Goal: Task Accomplishment & Management: Complete application form

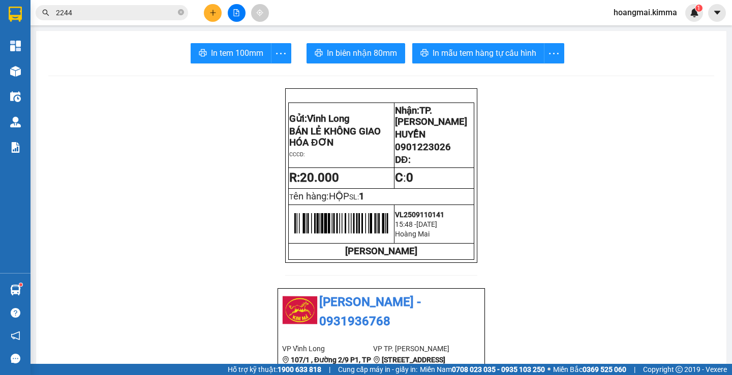
click at [217, 9] on button at bounding box center [213, 13] width 18 height 18
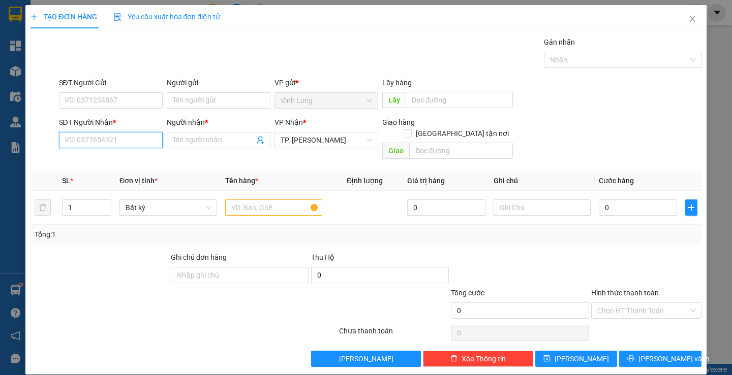
click at [137, 143] on input "SĐT Người Nhận *" at bounding box center [111, 140] width 104 height 16
type input "0933699678"
click at [123, 155] on div "0933699678 - CTY NAM VIỆT" at bounding box center [110, 160] width 92 height 11
type input "CTY NAM VIỆT"
type input "0933699678"
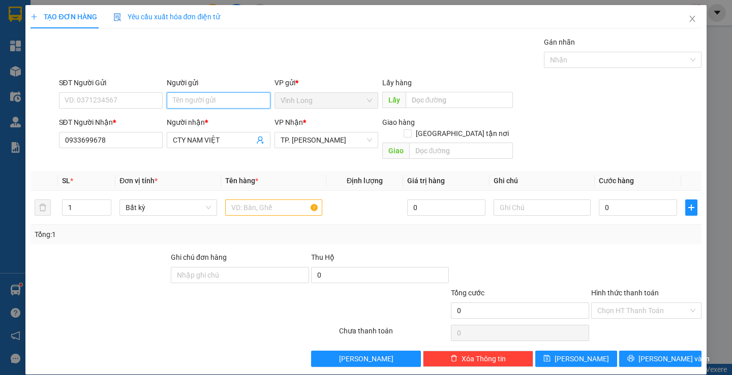
click at [213, 101] on input "Người gửi" at bounding box center [219, 100] width 104 height 16
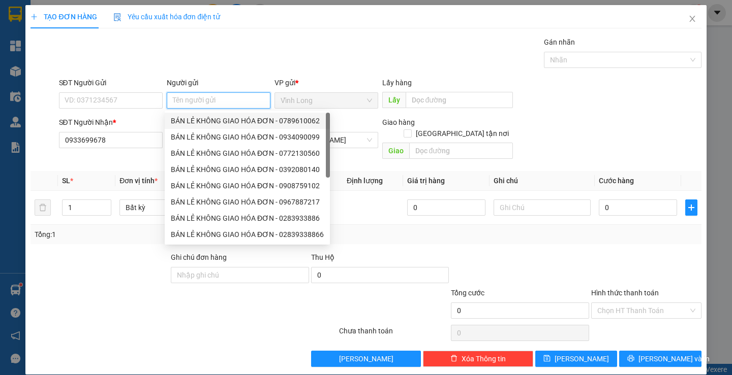
click at [215, 115] on div "BÁN LẺ KHÔNG GIAO HÓA ĐƠN - 0789610062" at bounding box center [247, 120] width 153 height 11
type input "0789610062"
type input "BÁN LẺ KHÔNG GIAO HÓA ĐƠN"
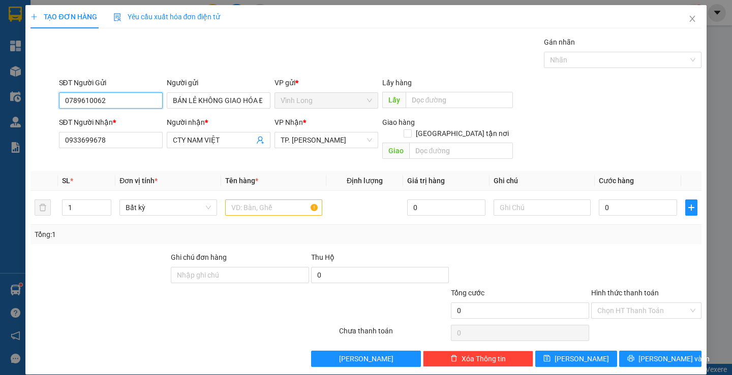
click at [139, 101] on input "0789610062" at bounding box center [111, 100] width 104 height 16
click at [269, 200] on input "text" at bounding box center [273, 208] width 97 height 16
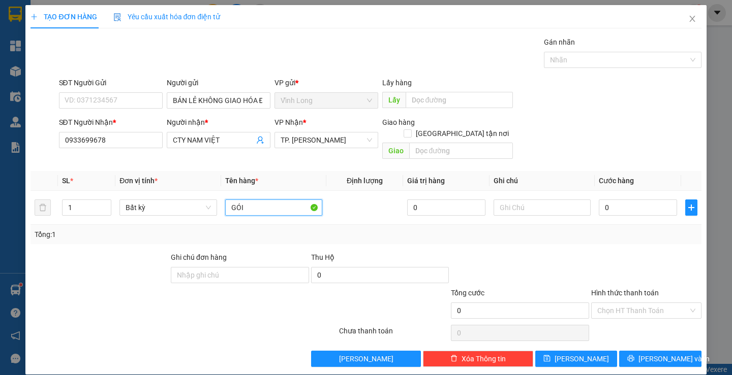
type input "GÓI"
type input "THƯ"
type input "1"
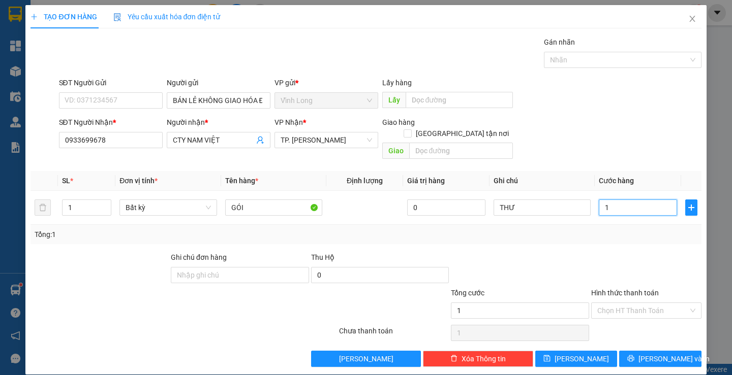
type input "10"
type input "10.000"
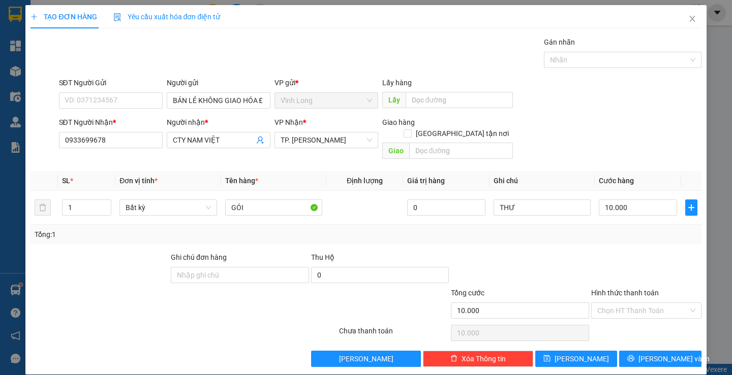
click at [642, 288] on div "Hình thức thanh toán" at bounding box center [646, 295] width 110 height 15
click at [622, 303] on input "Hình thức thanh toán" at bounding box center [642, 310] width 91 height 15
click at [640, 321] on div "Tại văn phòng" at bounding box center [639, 319] width 97 height 11
type input "0"
click at [642, 351] on button "[PERSON_NAME] và In" at bounding box center [660, 359] width 82 height 16
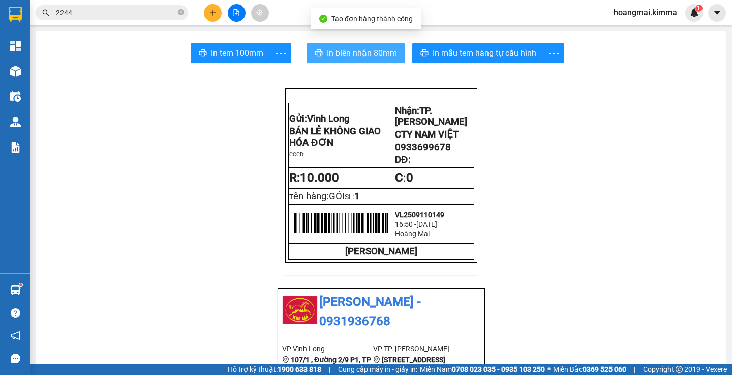
drag, startPoint x: 328, startPoint y: 50, endPoint x: 323, endPoint y: 58, distance: 10.0
click at [328, 50] on span "In biên nhận 80mm" at bounding box center [362, 53] width 70 height 13
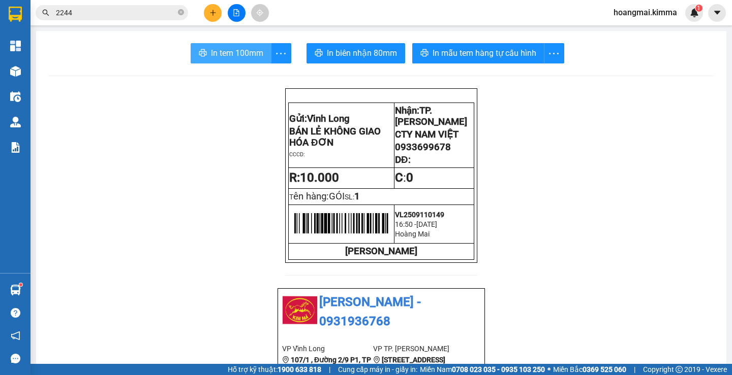
click at [211, 51] on span "In tem 100mm" at bounding box center [237, 53] width 52 height 13
click at [211, 15] on icon "plus" at bounding box center [212, 12] width 7 height 7
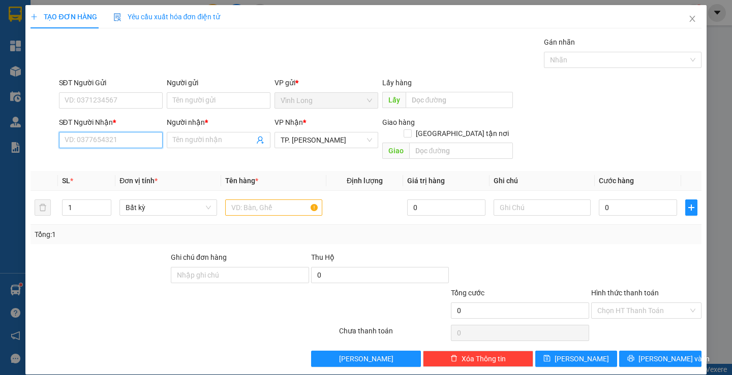
click at [98, 142] on input "SĐT Người Nhận *" at bounding box center [111, 140] width 104 height 16
click at [285, 200] on input "text" at bounding box center [273, 208] width 97 height 16
type input "G"
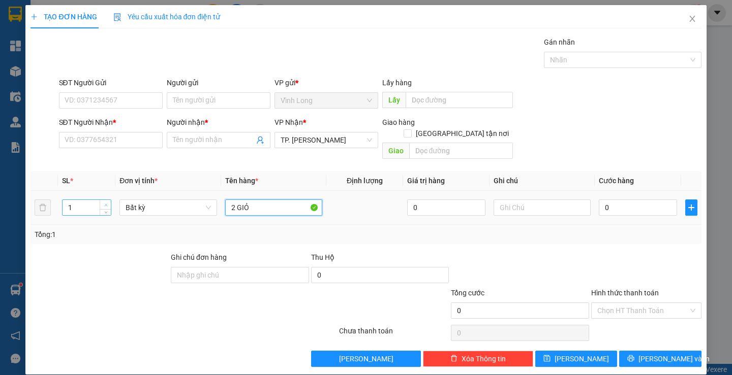
type input "2 GIỎ"
type input "2"
click at [104, 204] on icon "up" at bounding box center [106, 206] width 4 height 4
click at [528, 200] on input "text" at bounding box center [541, 208] width 97 height 16
type input "THƯ"
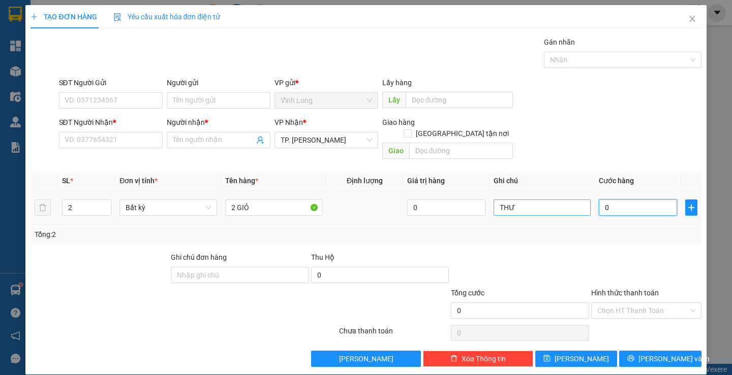
type input "6"
type input "60"
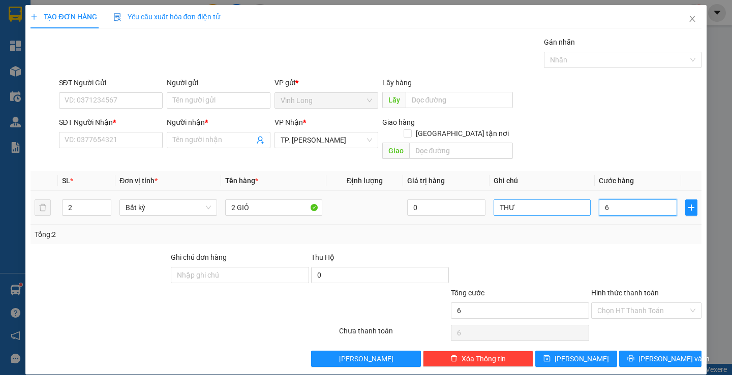
type input "60"
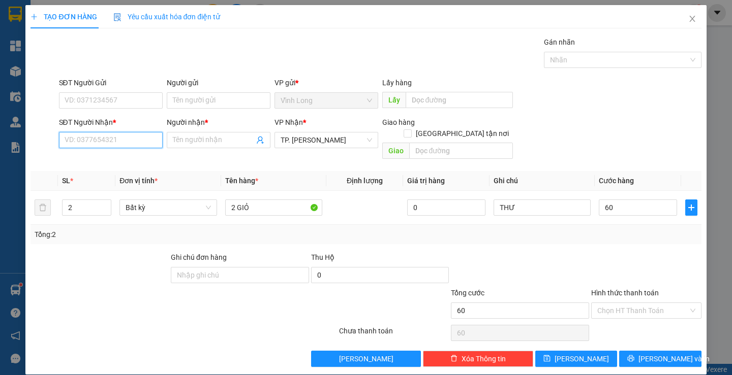
type input "60.000"
click at [146, 137] on input "SĐT Người Nhận *" at bounding box center [111, 140] width 104 height 16
type input "0379964229"
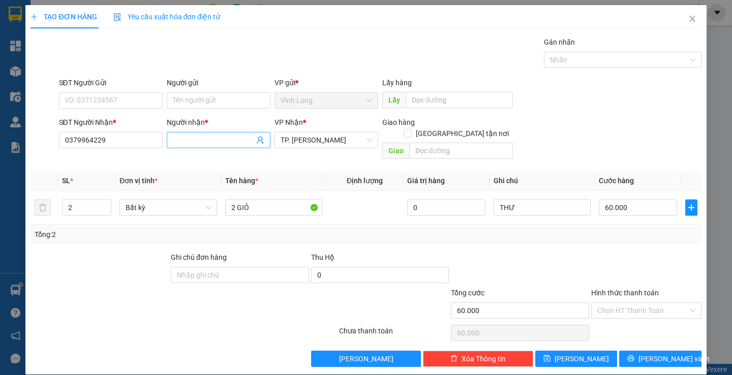
click at [195, 146] on span at bounding box center [219, 140] width 104 height 16
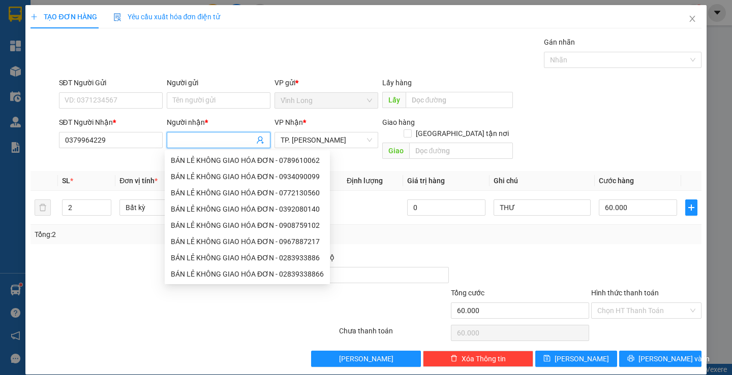
click at [198, 138] on input "Người nhận *" at bounding box center [213, 140] width 81 height 11
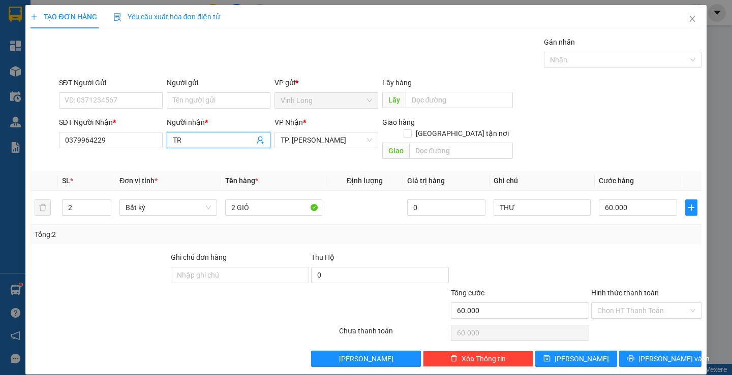
type input "T"
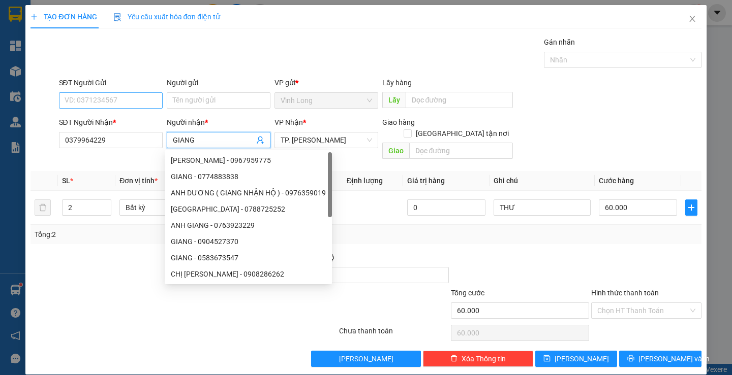
type input "GIANG"
click at [91, 101] on input "SĐT Người Gửi" at bounding box center [111, 100] width 104 height 16
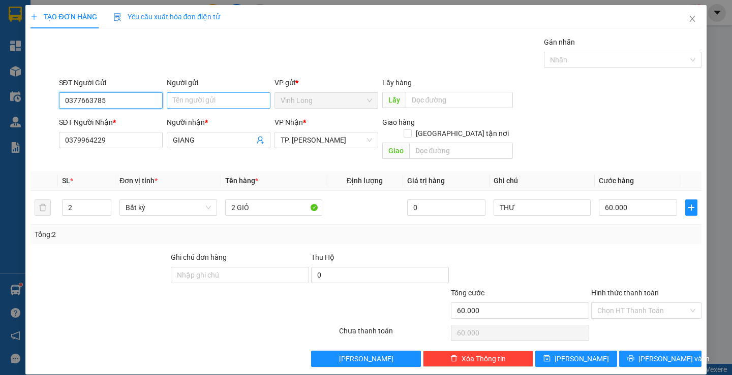
type input "0377663785"
click at [239, 105] on input "Người gửi" at bounding box center [219, 100] width 104 height 16
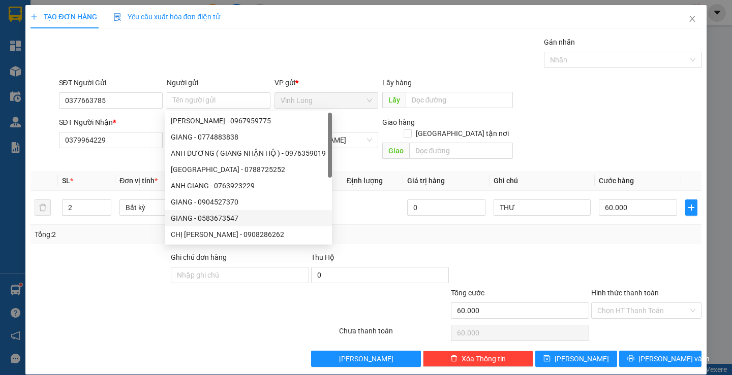
click at [486, 225] on div "Tổng: 2" at bounding box center [365, 234] width 670 height 19
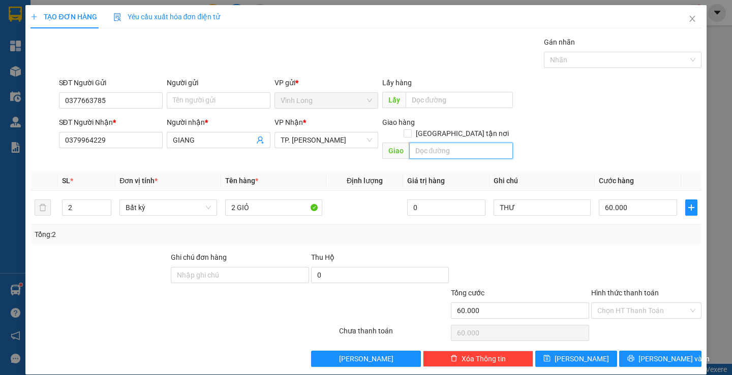
click at [428, 143] on input "text" at bounding box center [461, 151] width 104 height 16
type input "TX GIAO"
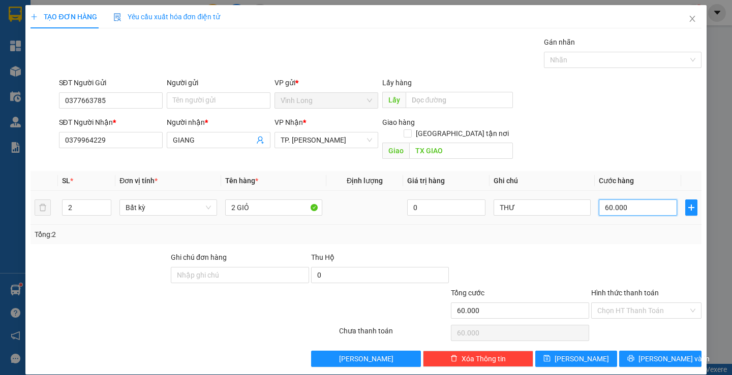
click at [639, 202] on input "60.000" at bounding box center [637, 208] width 78 height 16
type input "0"
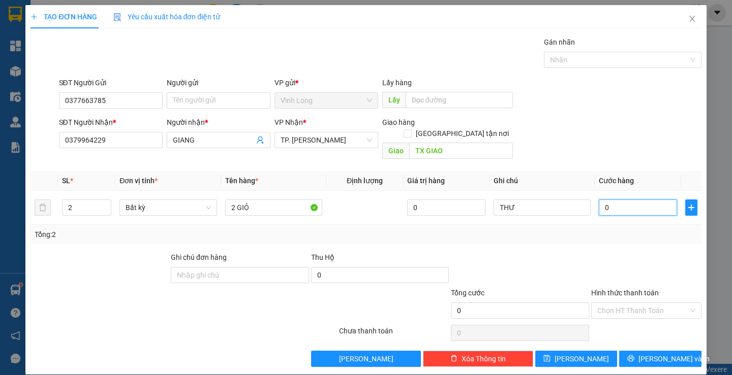
type input "05"
type input "5"
type input "050"
type input "50"
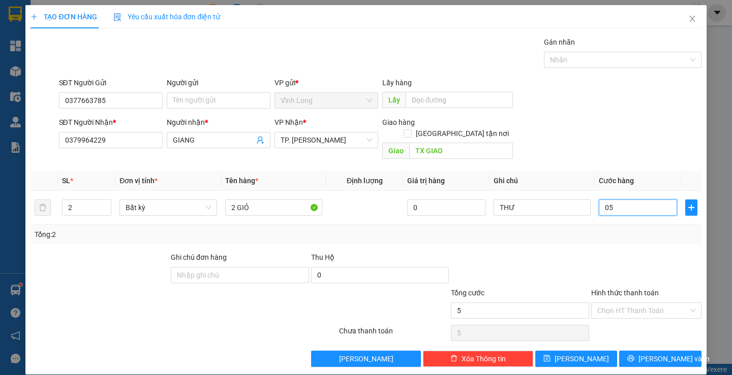
type input "50"
type input "50.000"
click at [633, 252] on div at bounding box center [646, 270] width 112 height 36
click at [654, 303] on input "Hình thức thanh toán" at bounding box center [642, 310] width 91 height 15
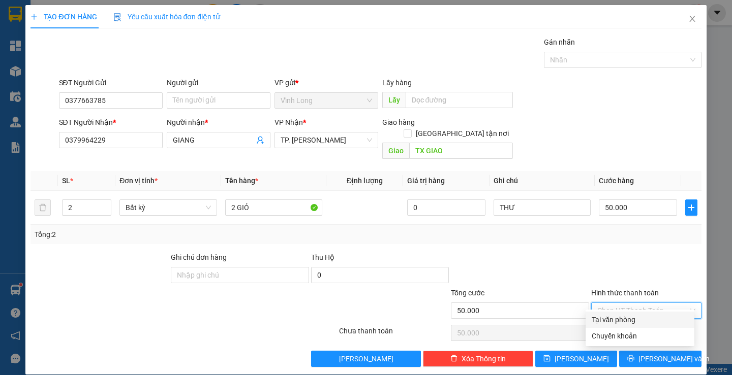
click at [639, 316] on div "Tại văn phòng" at bounding box center [639, 319] width 97 height 11
type input "0"
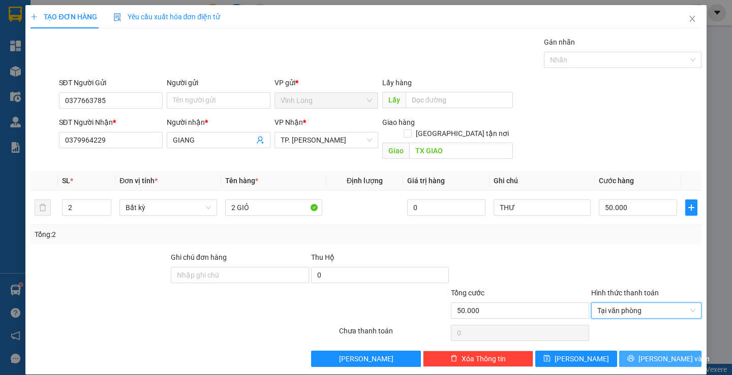
click at [654, 354] on span "[PERSON_NAME] và In" at bounding box center [673, 359] width 71 height 11
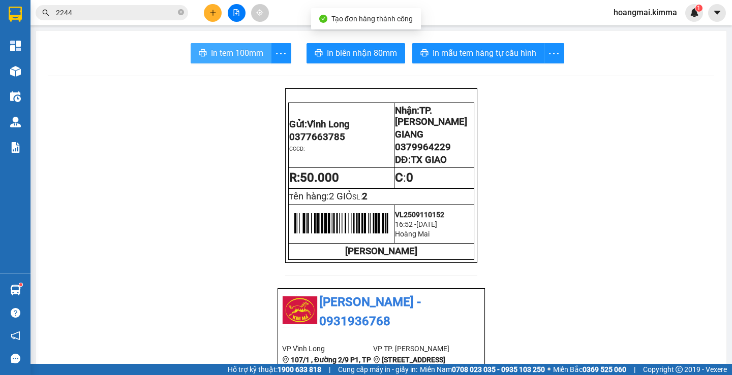
click at [241, 55] on span "In tem 100mm" at bounding box center [237, 53] width 52 height 13
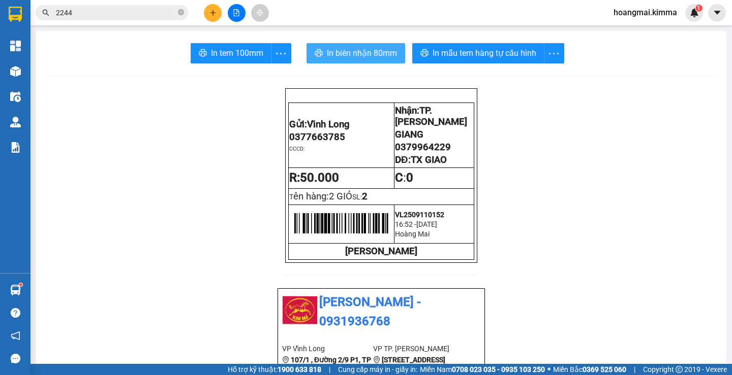
click at [361, 47] on span "In biên nhận 80mm" at bounding box center [362, 53] width 70 height 13
click at [213, 14] on icon "plus" at bounding box center [212, 12] width 7 height 7
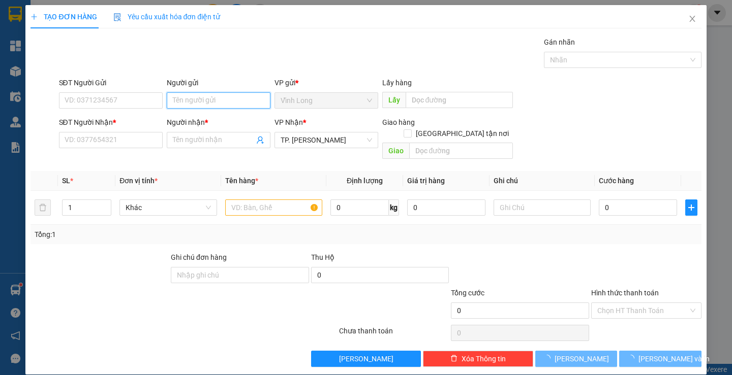
click at [197, 106] on input "Người gửi" at bounding box center [219, 100] width 104 height 16
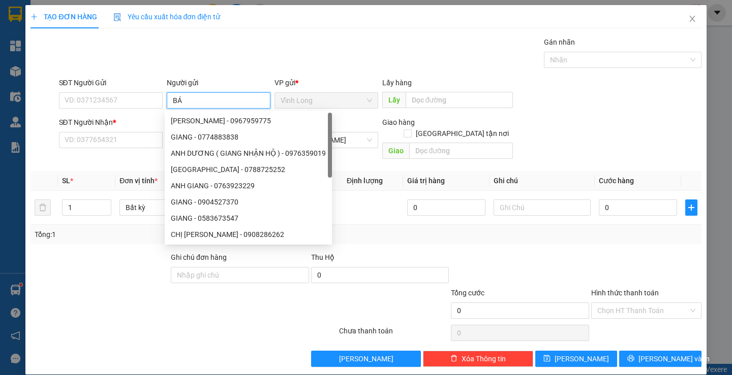
type input "BÁN"
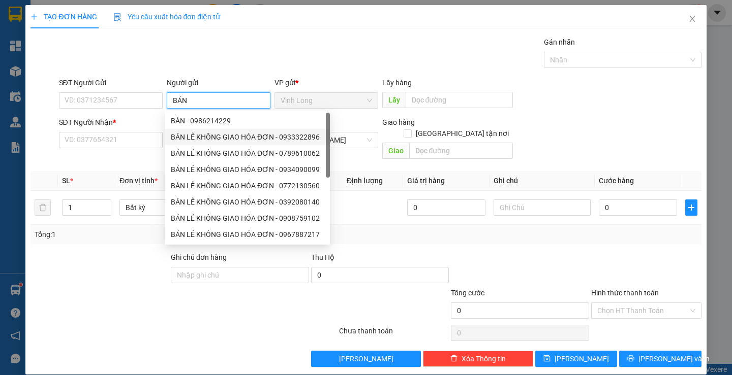
click at [217, 137] on div "BÁN LẺ KHÔNG GIAO HÓA ĐƠN - 0933322896" at bounding box center [247, 137] width 153 height 11
type input "0933322896"
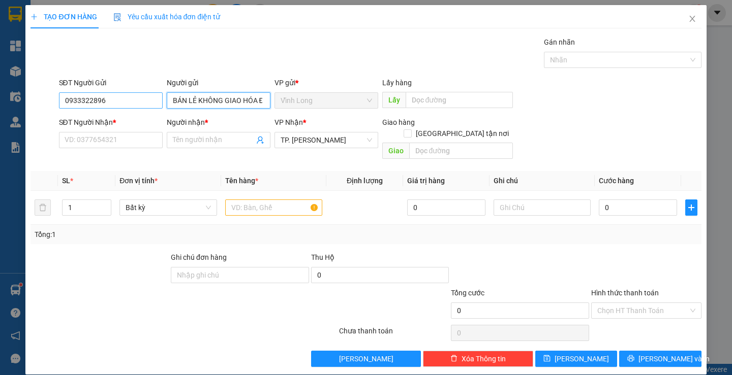
type input "BÁN LẺ KHÔNG GIAO HÓA ĐƠN"
click at [116, 102] on input "0933322896" at bounding box center [111, 100] width 104 height 16
click at [289, 200] on input "text" at bounding box center [273, 208] width 97 height 16
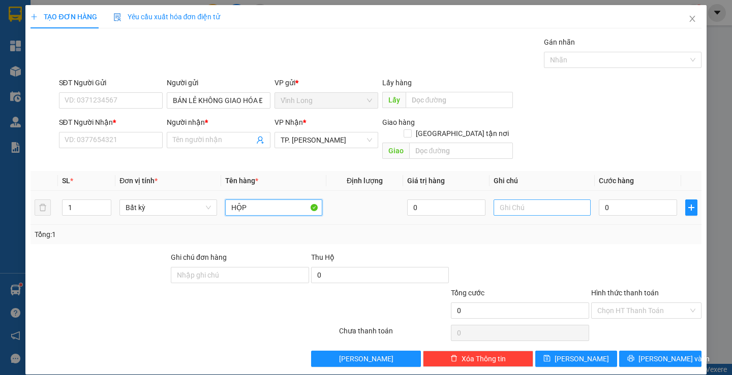
type input "HỘP"
click at [528, 202] on input "text" at bounding box center [541, 208] width 97 height 16
type input "LAN"
click at [628, 200] on input "0" at bounding box center [637, 208] width 78 height 16
type input "2"
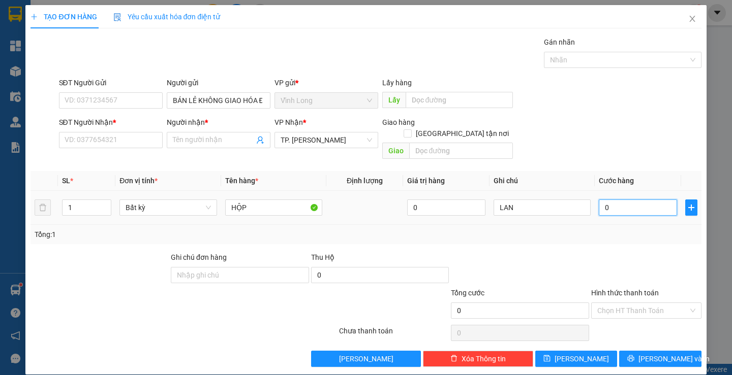
type input "2"
type input "20"
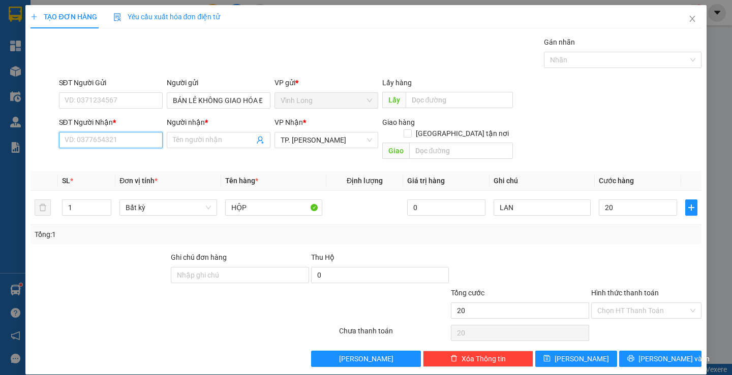
type input "20.000"
click at [115, 143] on input "SĐT Người Nhận *" at bounding box center [111, 140] width 104 height 16
click at [637, 303] on input "Hình thức thanh toán" at bounding box center [642, 310] width 91 height 15
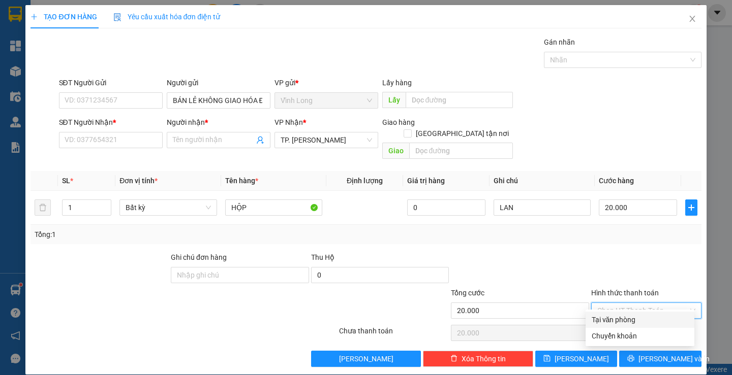
click at [631, 318] on div "Tại văn phòng" at bounding box center [639, 319] width 97 height 11
type input "0"
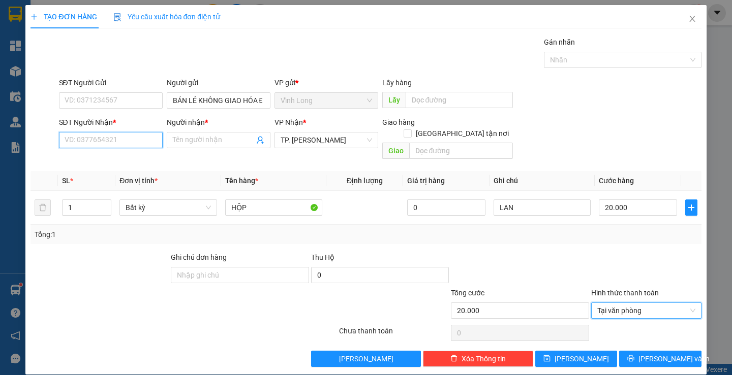
click at [102, 138] on input "SĐT Người Nhận *" at bounding box center [111, 140] width 104 height 16
type input "0906713200"
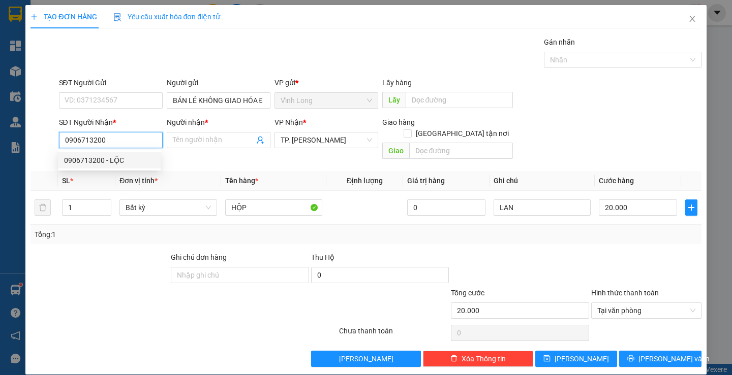
click at [134, 162] on div "0906713200 - LỘC" at bounding box center [109, 160] width 90 height 11
type input "LỘC"
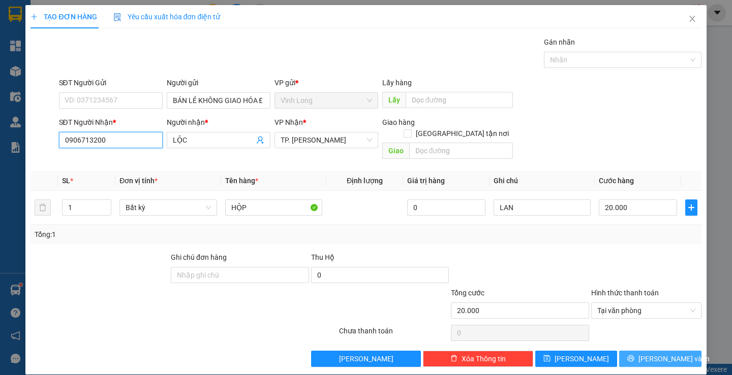
type input "0906713200"
click at [671, 354] on span "[PERSON_NAME] và In" at bounding box center [673, 359] width 71 height 11
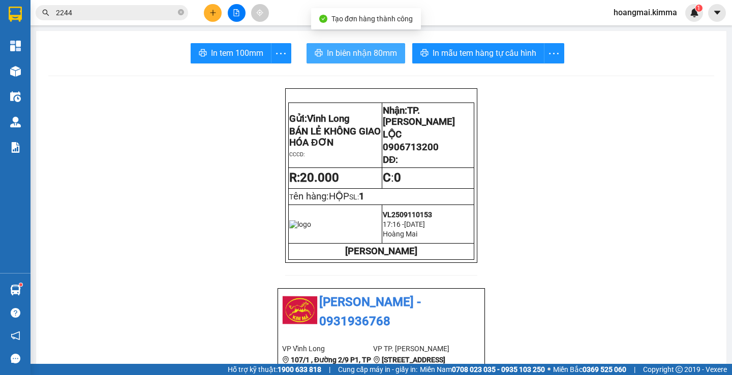
click at [351, 50] on span "In biên nhận 80mm" at bounding box center [362, 53] width 70 height 13
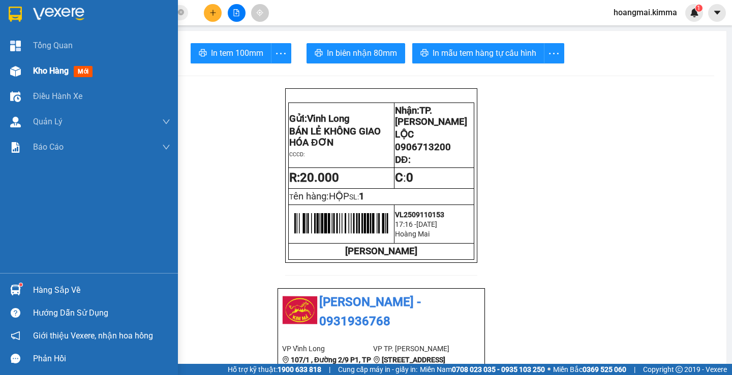
click at [46, 70] on span "Kho hàng" at bounding box center [51, 71] width 36 height 10
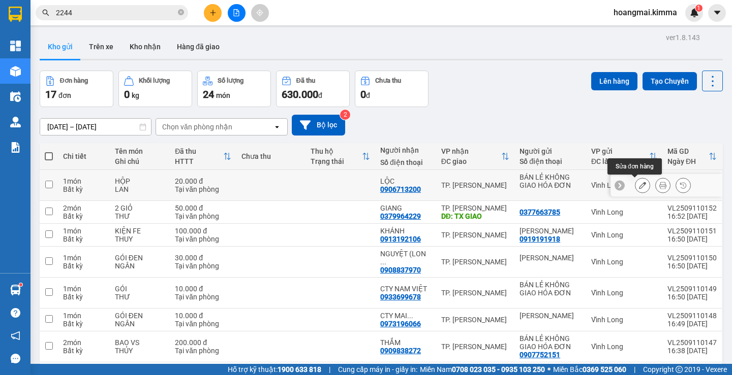
click at [639, 186] on icon at bounding box center [642, 185] width 7 height 7
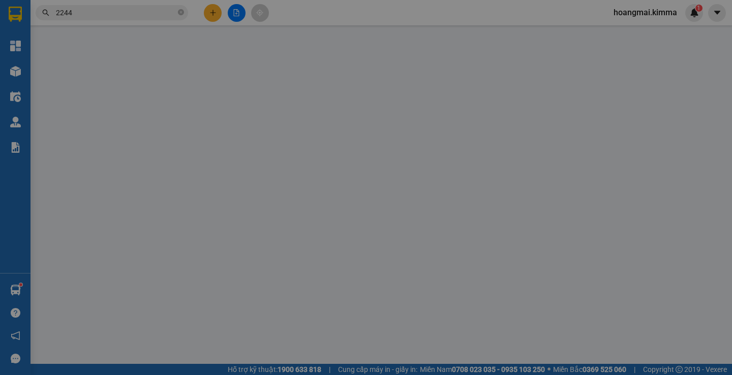
type input "BÁN LẺ KHÔNG GIAO HÓA ĐƠN"
type input "0906713200"
type input "LỘC"
type input "20.000"
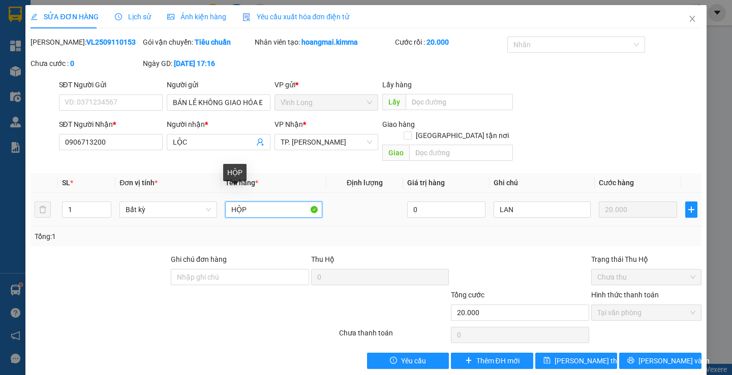
drag, startPoint x: 260, startPoint y: 198, endPoint x: 168, endPoint y: 178, distance: 94.1
click at [168, 178] on table "SL * Đơn vị tính * Tên hàng * Định lượng Giá trị hàng Ghi chú Cước hàng 1 Bất k…" at bounding box center [365, 200] width 670 height 54
type input "GÓI"
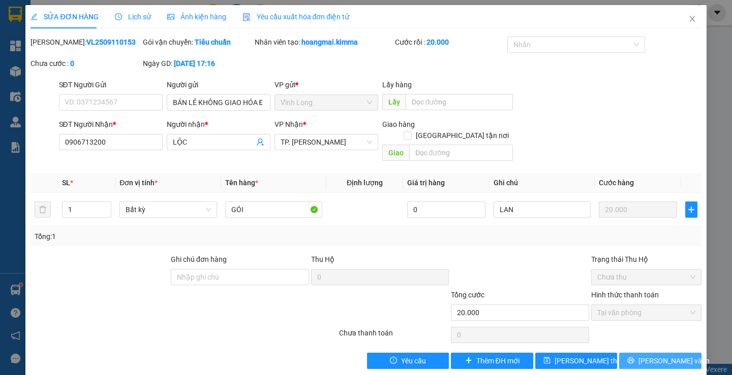
click at [641, 353] on button "[PERSON_NAME] và In" at bounding box center [660, 361] width 82 height 16
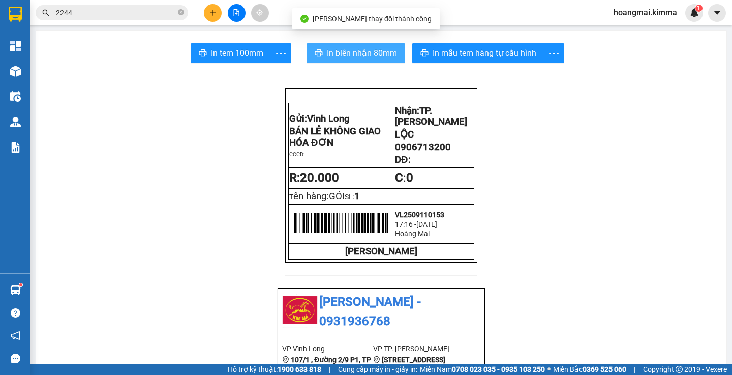
click at [332, 54] on span "In biên nhận 80mm" at bounding box center [362, 53] width 70 height 13
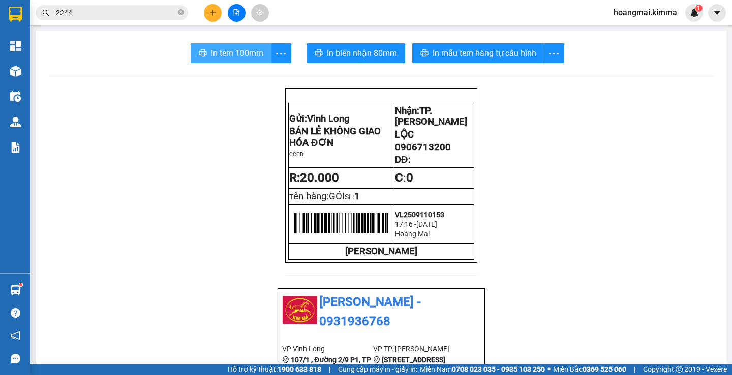
click at [234, 55] on span "In tem 100mm" at bounding box center [237, 53] width 52 height 13
click at [219, 12] on button at bounding box center [213, 13] width 18 height 18
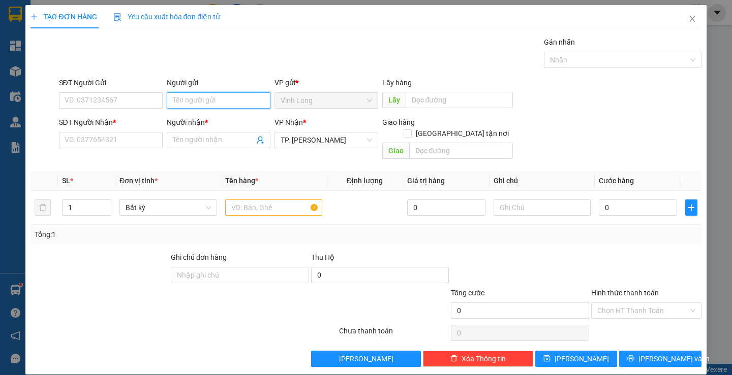
click at [216, 107] on input "Người gửi" at bounding box center [219, 100] width 104 height 16
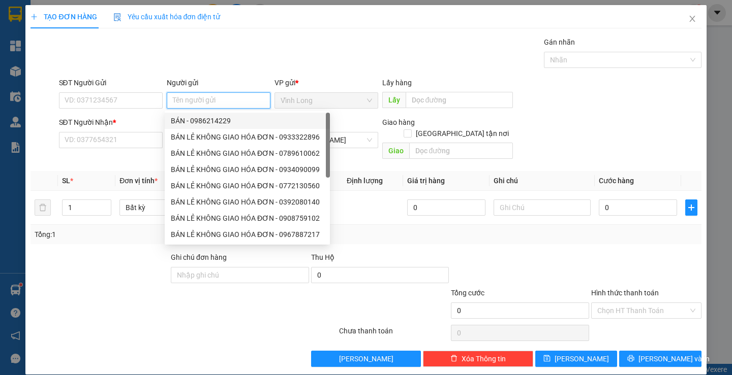
click at [187, 117] on div "BÁN - 0986214229" at bounding box center [247, 120] width 153 height 11
type input "0986214229"
type input "BÁN"
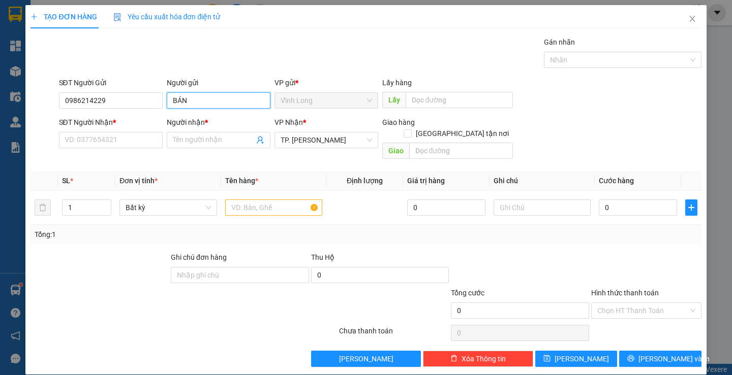
drag, startPoint x: 196, startPoint y: 103, endPoint x: 90, endPoint y: 83, distance: 107.4
click at [90, 83] on div "SĐT Người Gửi 0986214229 Người gửi BÁN BÁN VP gửi * [PERSON_NAME] Lấy hàng Lấy" at bounding box center [380, 95] width 646 height 36
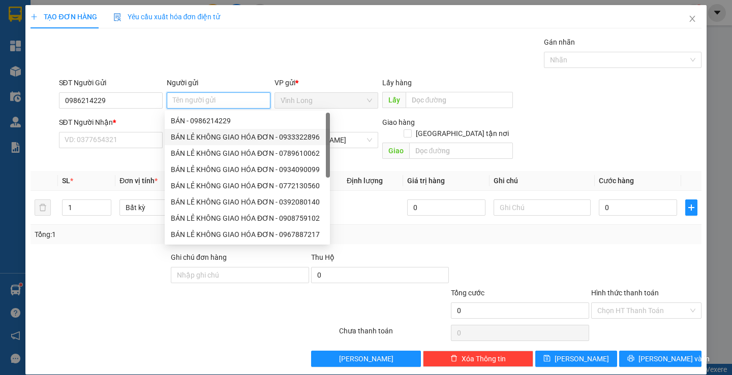
click at [231, 139] on div "BÁN LẺ KHÔNG GIAO HÓA ĐƠN - 0933322896" at bounding box center [247, 137] width 153 height 11
type input "0933322896"
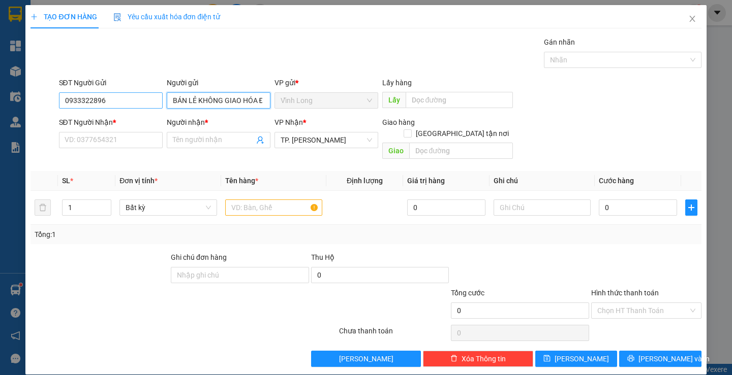
type input "BÁN LẺ KHÔNG GIAO HÓA ĐƠN"
click at [134, 104] on input "0933322896" at bounding box center [111, 100] width 104 height 16
click at [266, 200] on input "text" at bounding box center [273, 208] width 97 height 16
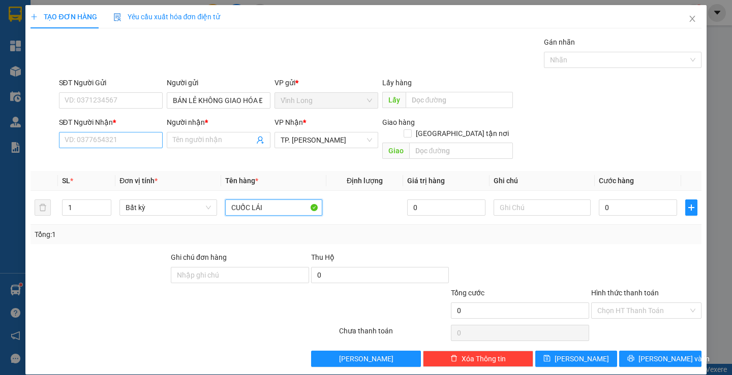
type input "CUỐC LÁI"
click at [122, 135] on input "SĐT Người Nhận *" at bounding box center [111, 140] width 104 height 16
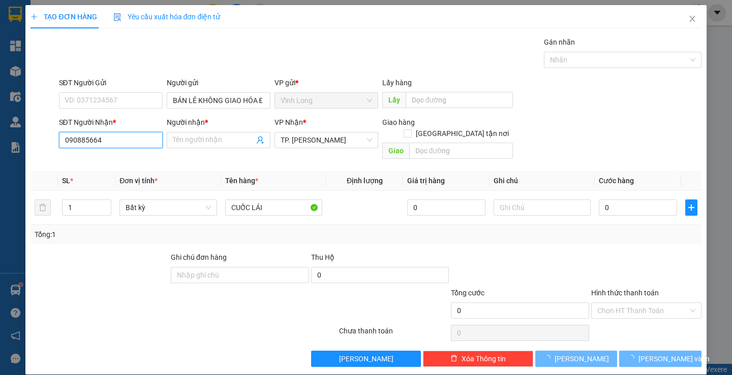
type input "0908856647"
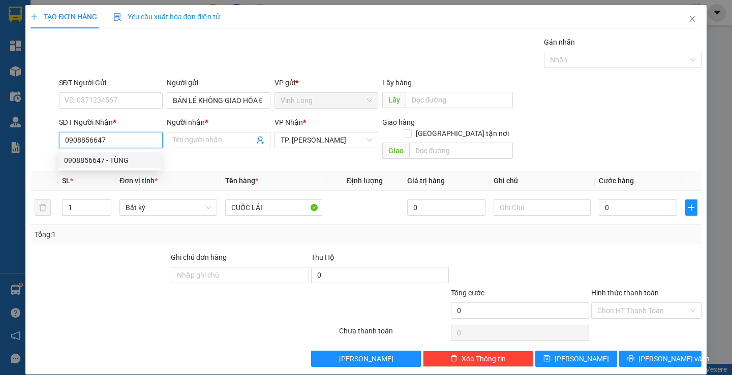
click at [137, 165] on div "0908856647 - TÙNG" at bounding box center [109, 160] width 90 height 11
type input "TÙNG"
type input "0908856647"
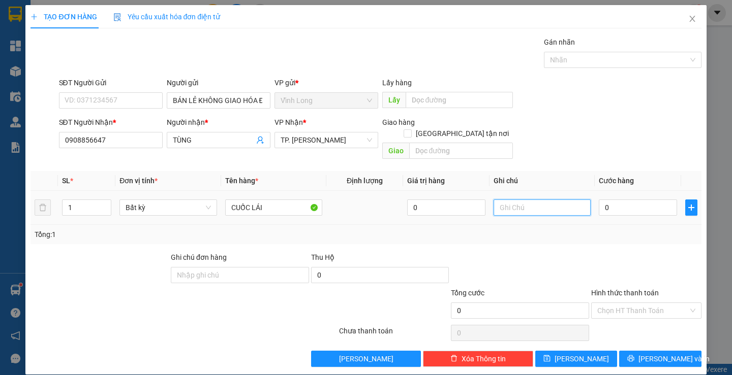
click at [560, 200] on input "text" at bounding box center [541, 208] width 97 height 16
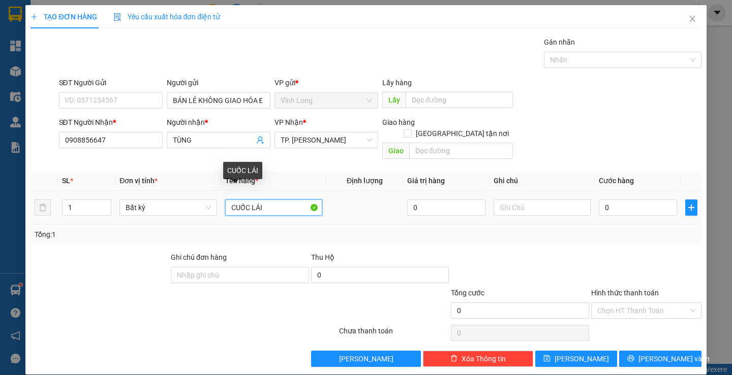
drag, startPoint x: 248, startPoint y: 198, endPoint x: 189, endPoint y: 187, distance: 60.4
click at [189, 191] on tr "1 Bất kỳ CUỐC LÁI 0 0" at bounding box center [365, 208] width 670 height 34
type input "THƯỚC LÁI"
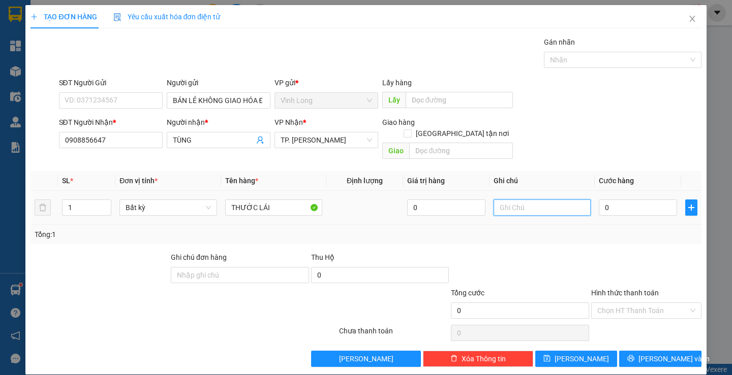
click at [540, 200] on input "text" at bounding box center [541, 208] width 97 height 16
type input "LAN"
click at [611, 200] on input "0" at bounding box center [637, 208] width 78 height 16
type input "4"
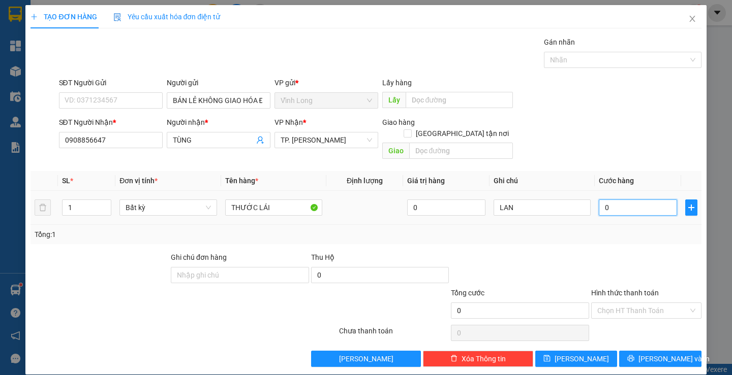
type input "4"
type input "40"
type input "40.000"
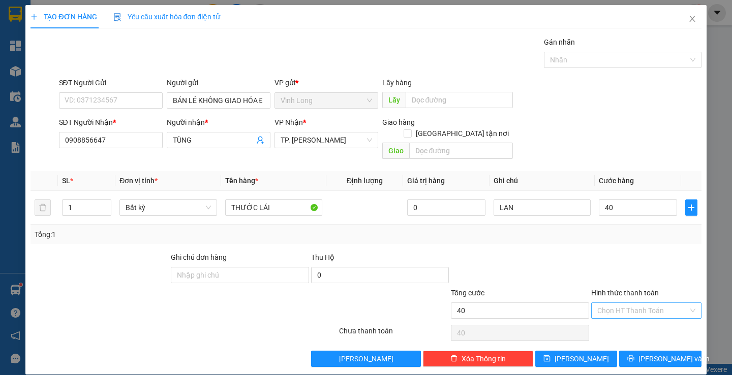
type input "40.000"
click at [637, 303] on input "Hình thức thanh toán" at bounding box center [642, 310] width 91 height 15
click at [638, 320] on div "Tại văn phòng" at bounding box center [639, 319] width 97 height 11
type input "0"
click at [656, 354] on span "[PERSON_NAME] và In" at bounding box center [673, 359] width 71 height 11
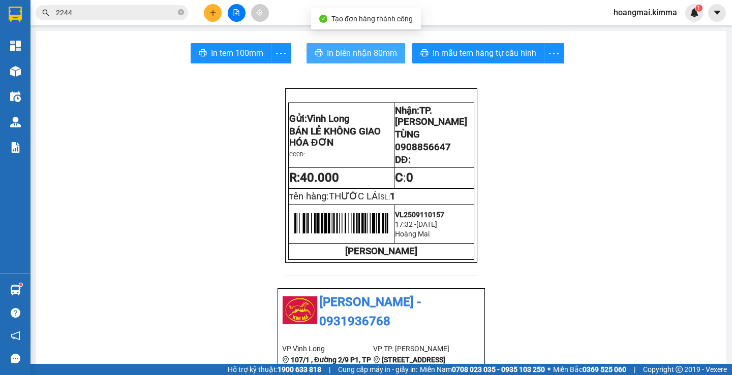
click at [374, 52] on span "In biên nhận 80mm" at bounding box center [362, 53] width 70 height 13
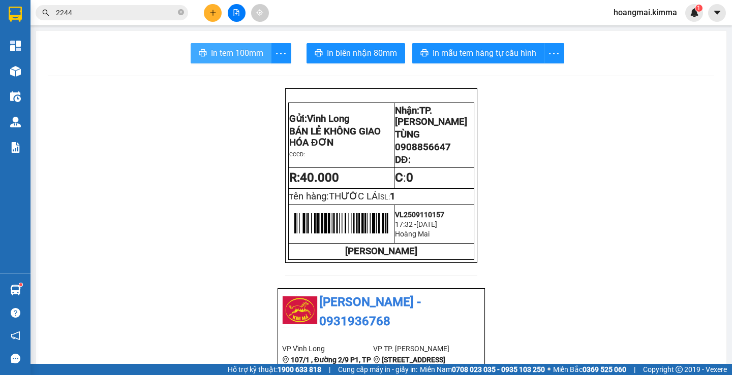
click at [219, 50] on span "In tem 100mm" at bounding box center [237, 53] width 52 height 13
